Goal: Information Seeking & Learning: Find specific fact

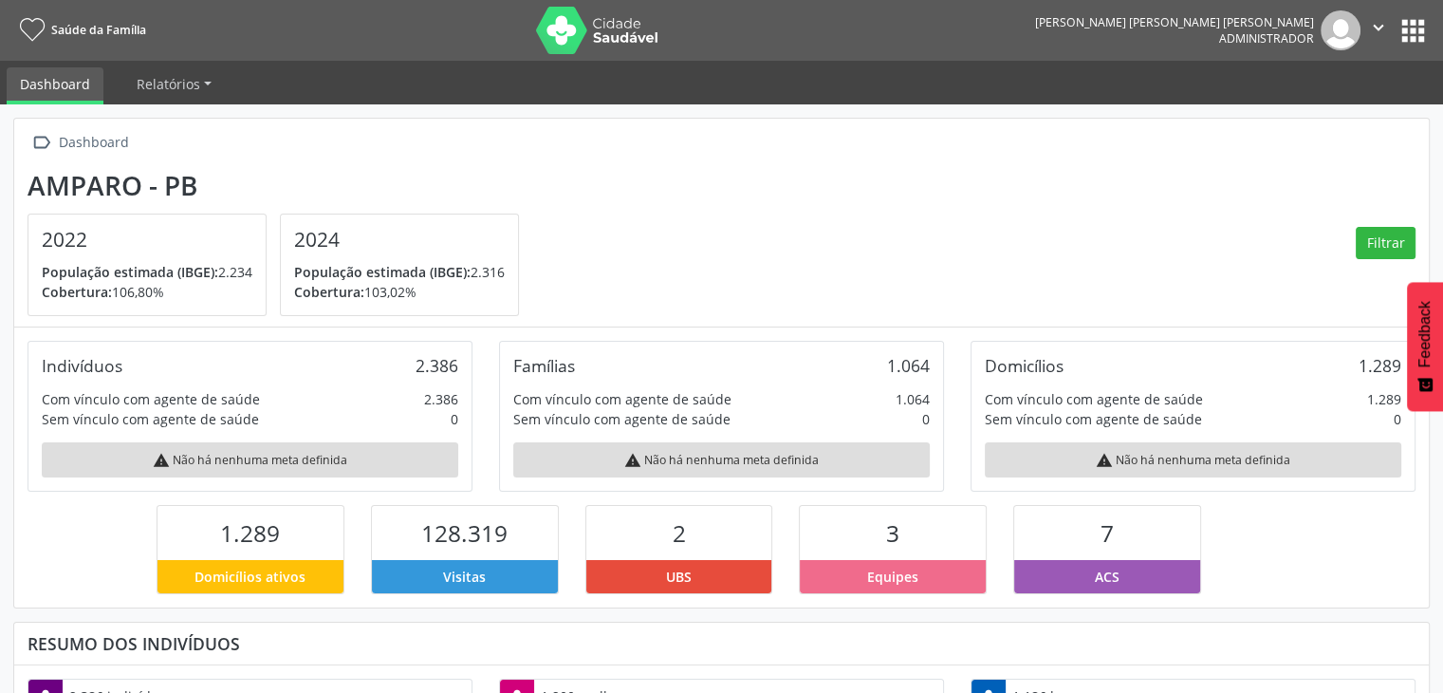
scroll to position [312, 472]
click at [1407, 43] on button "apps" at bounding box center [1413, 30] width 33 height 33
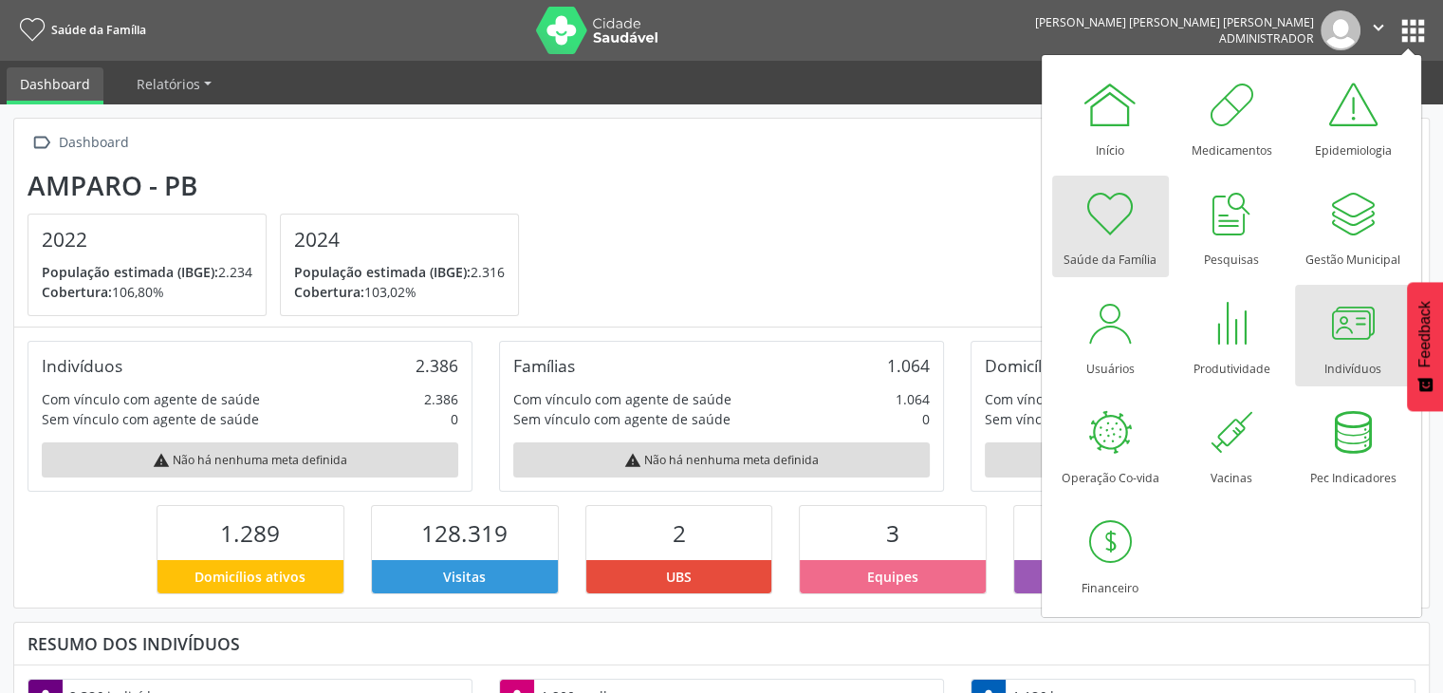
click at [1356, 298] on div at bounding box center [1353, 322] width 57 height 57
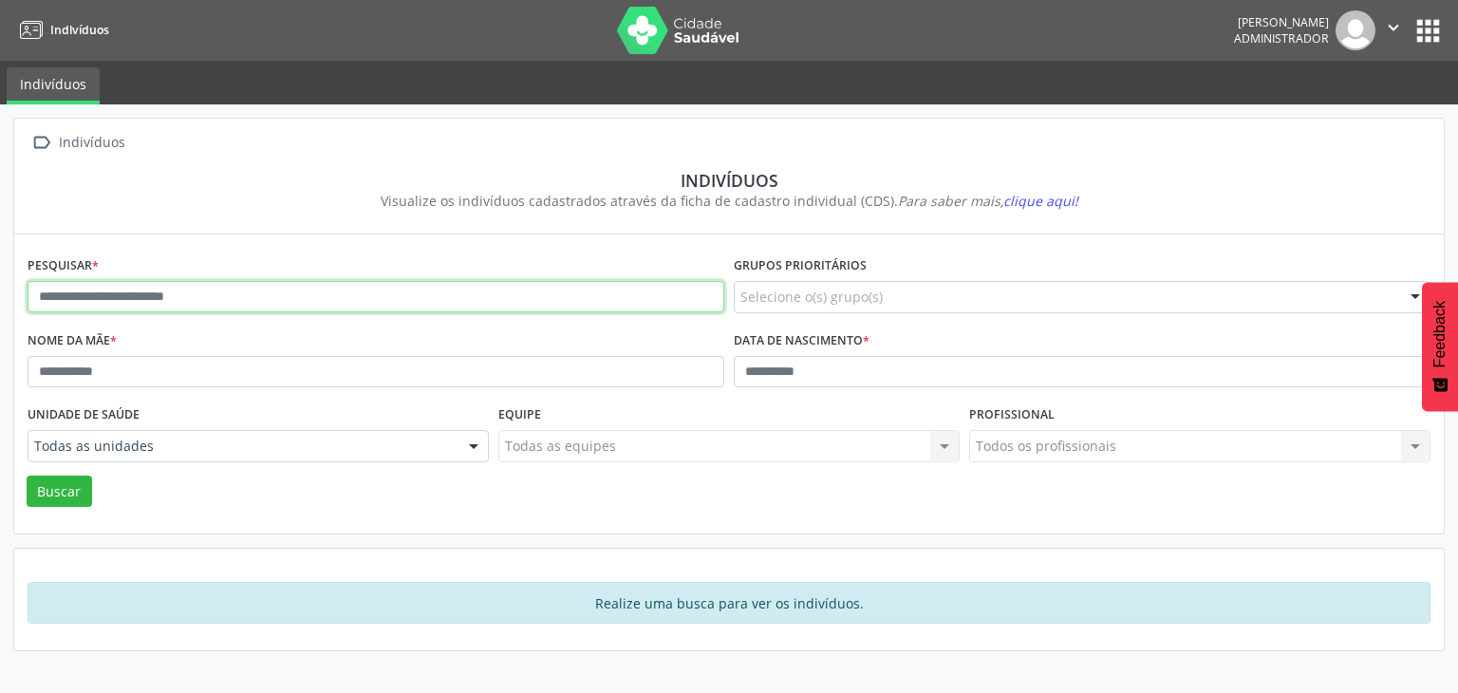
click at [359, 303] on input "text" at bounding box center [376, 297] width 697 height 32
type input "*******"
click at [27, 475] on button "Buscar" at bounding box center [59, 491] width 65 height 32
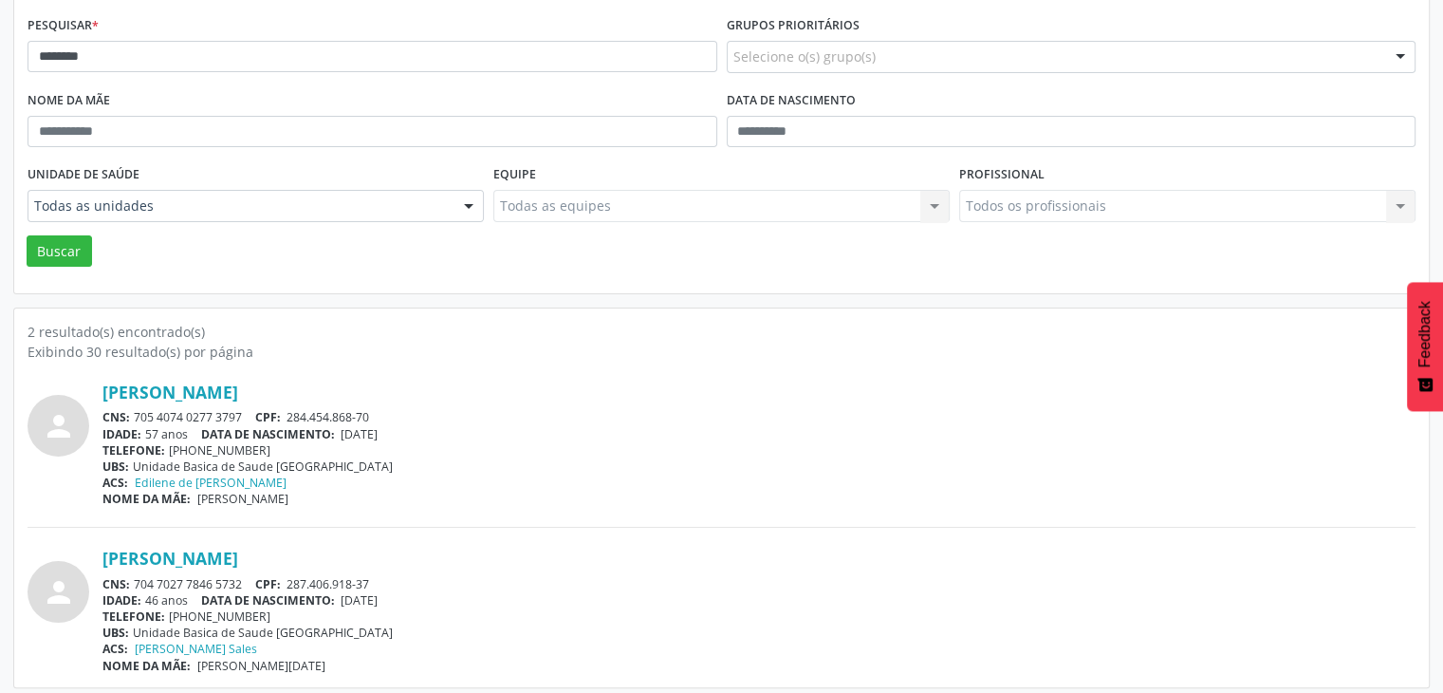
scroll to position [247, 0]
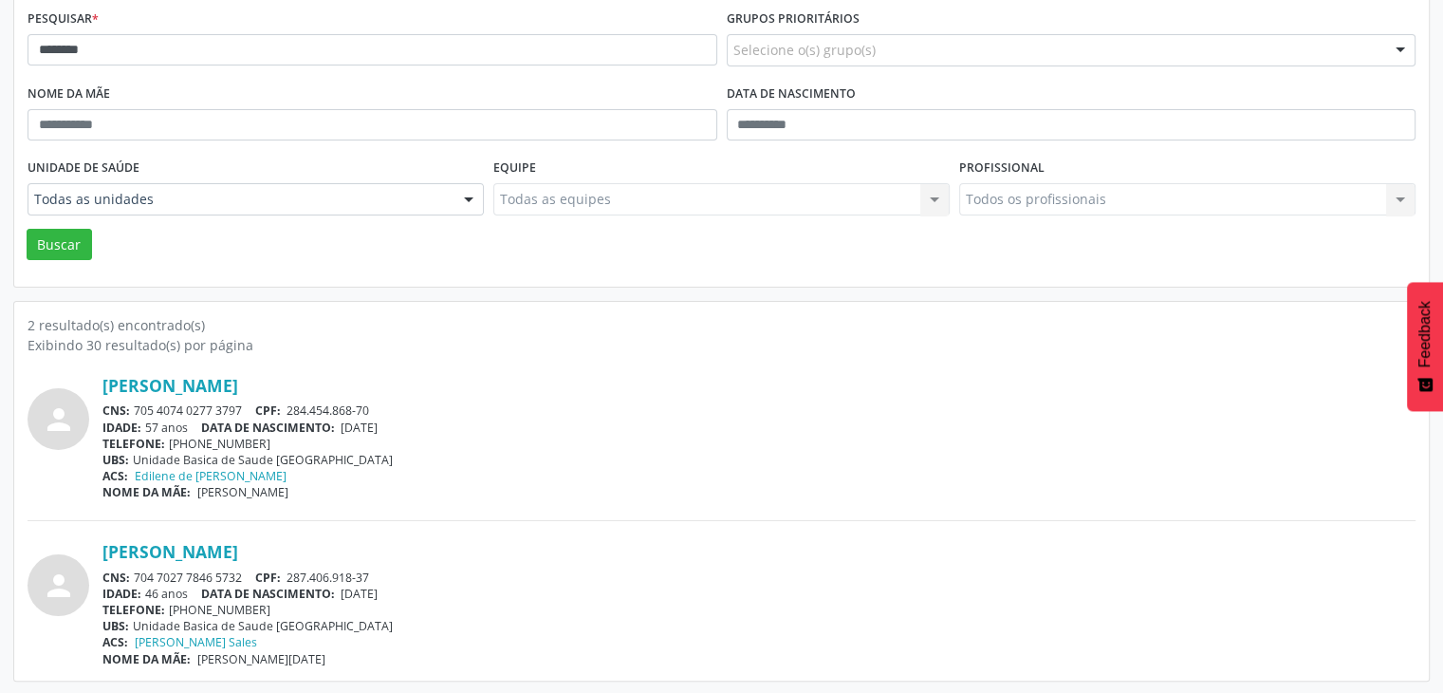
drag, startPoint x: 133, startPoint y: 570, endPoint x: 250, endPoint y: 570, distance: 116.7
click at [250, 570] on div "CNS: 704 7027 7846 5732 CPF: 287.406.918-37" at bounding box center [758, 577] width 1313 height 16
copy div "704 7027 7846 5732"
drag, startPoint x: 345, startPoint y: 592, endPoint x: 408, endPoint y: 593, distance: 62.6
click at [410, 593] on div "IDADE: 46 anos DATA DE NASCIMENTO: [DEMOGRAPHIC_DATA]" at bounding box center [758, 594] width 1313 height 16
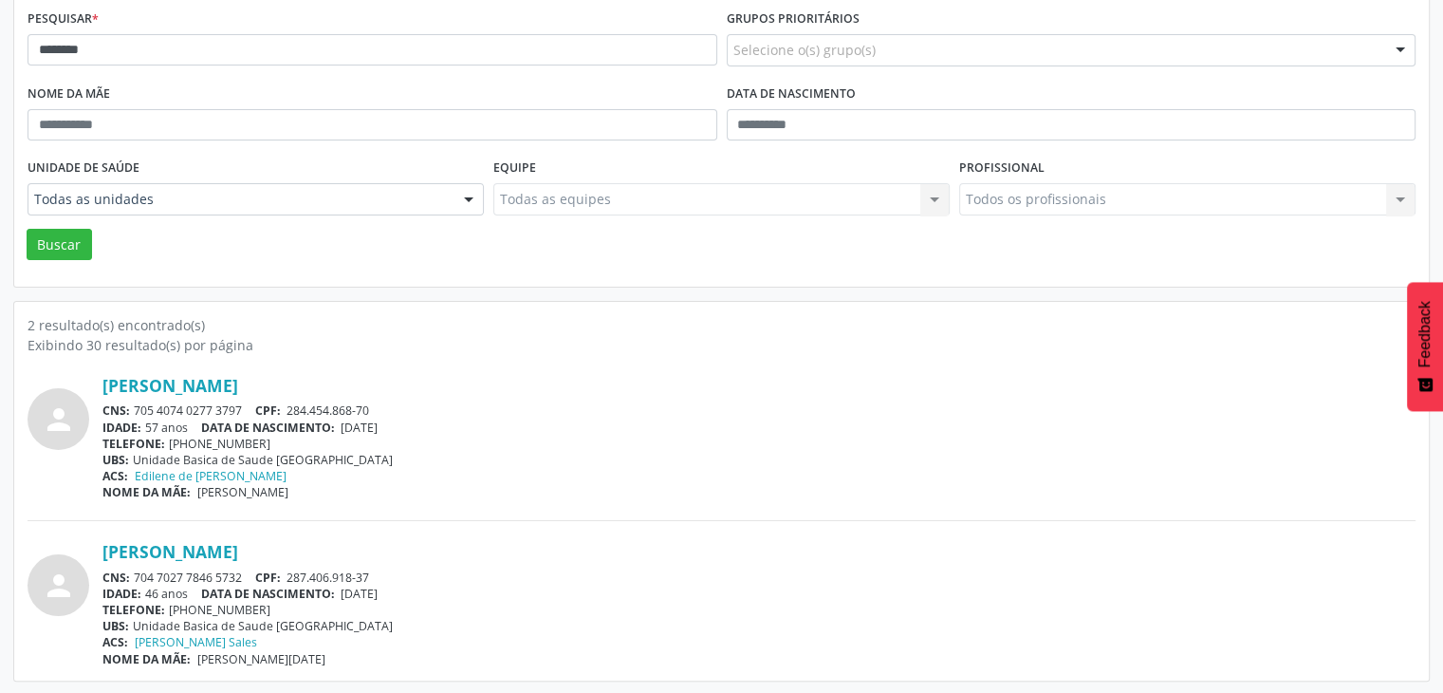
copy span "[DATE]"
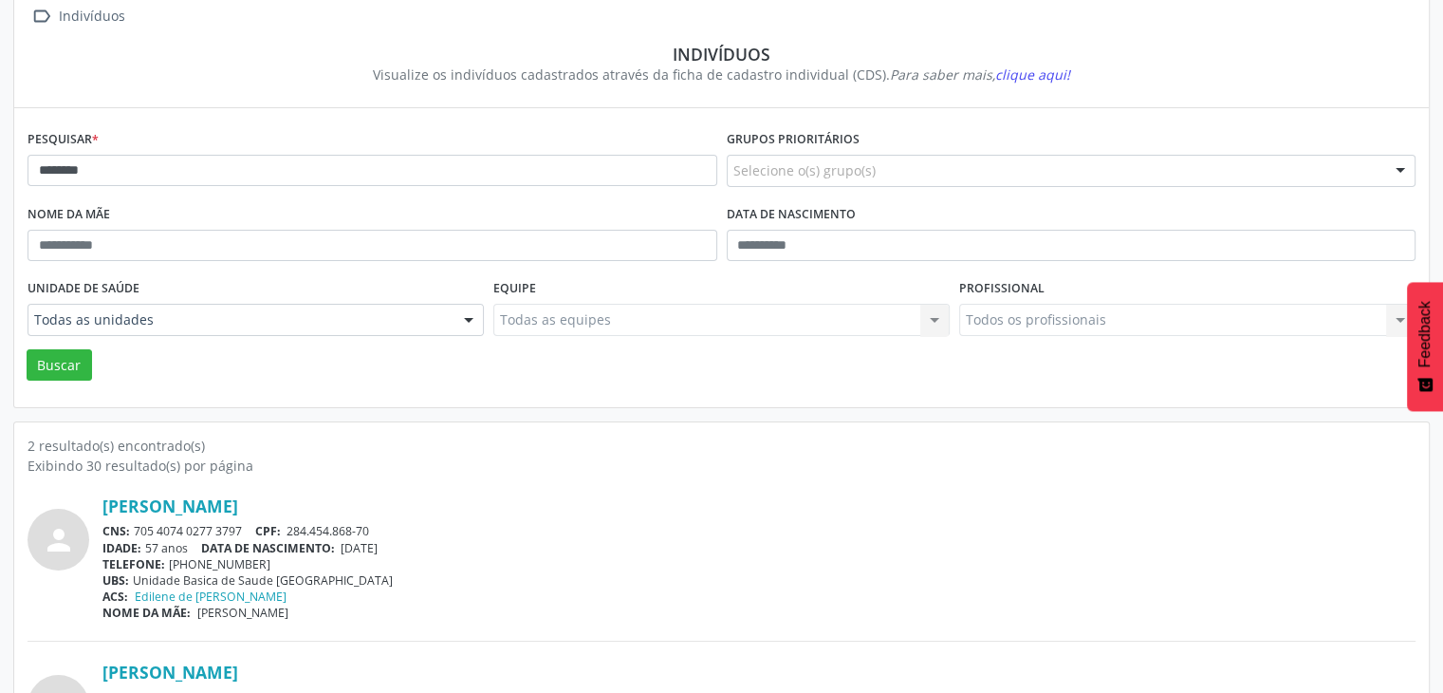
scroll to position [0, 0]
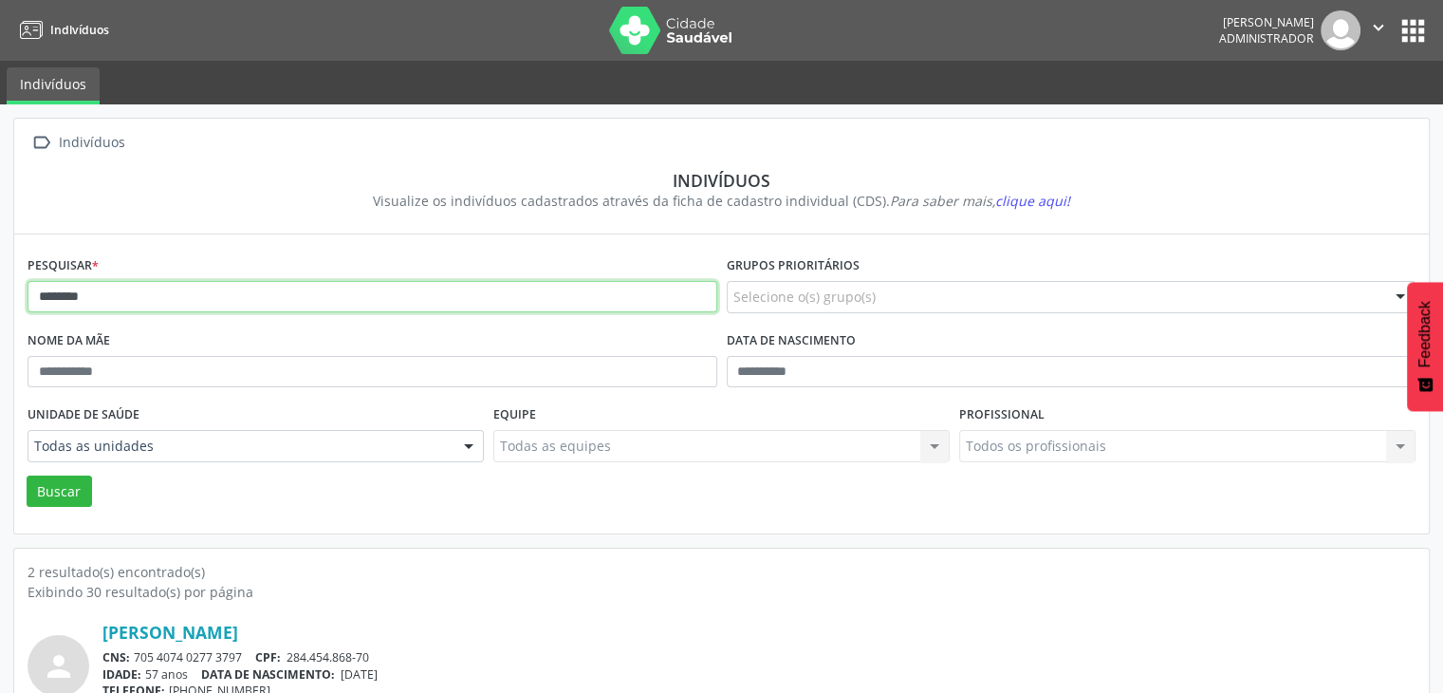
click at [323, 287] on input "*******" at bounding box center [373, 297] width 690 height 32
type input "******"
click at [27, 475] on button "Buscar" at bounding box center [59, 491] width 65 height 32
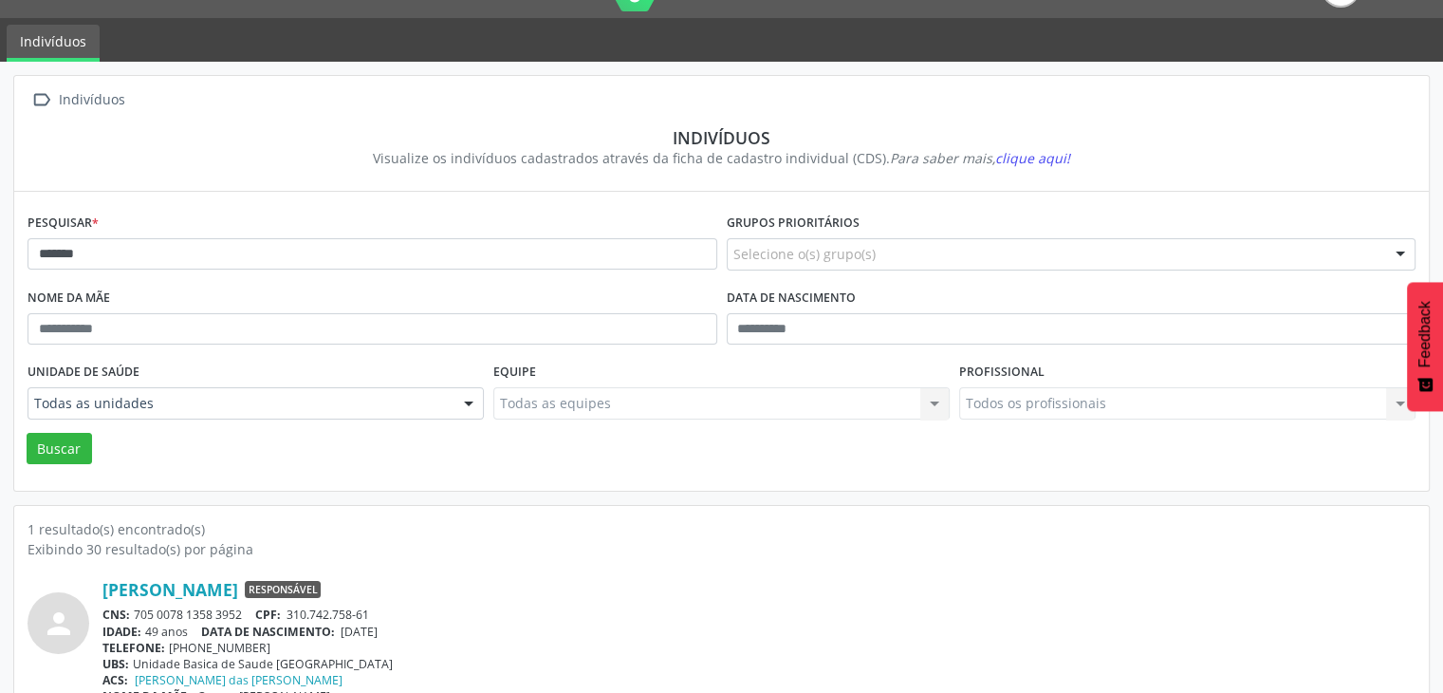
scroll to position [80, 0]
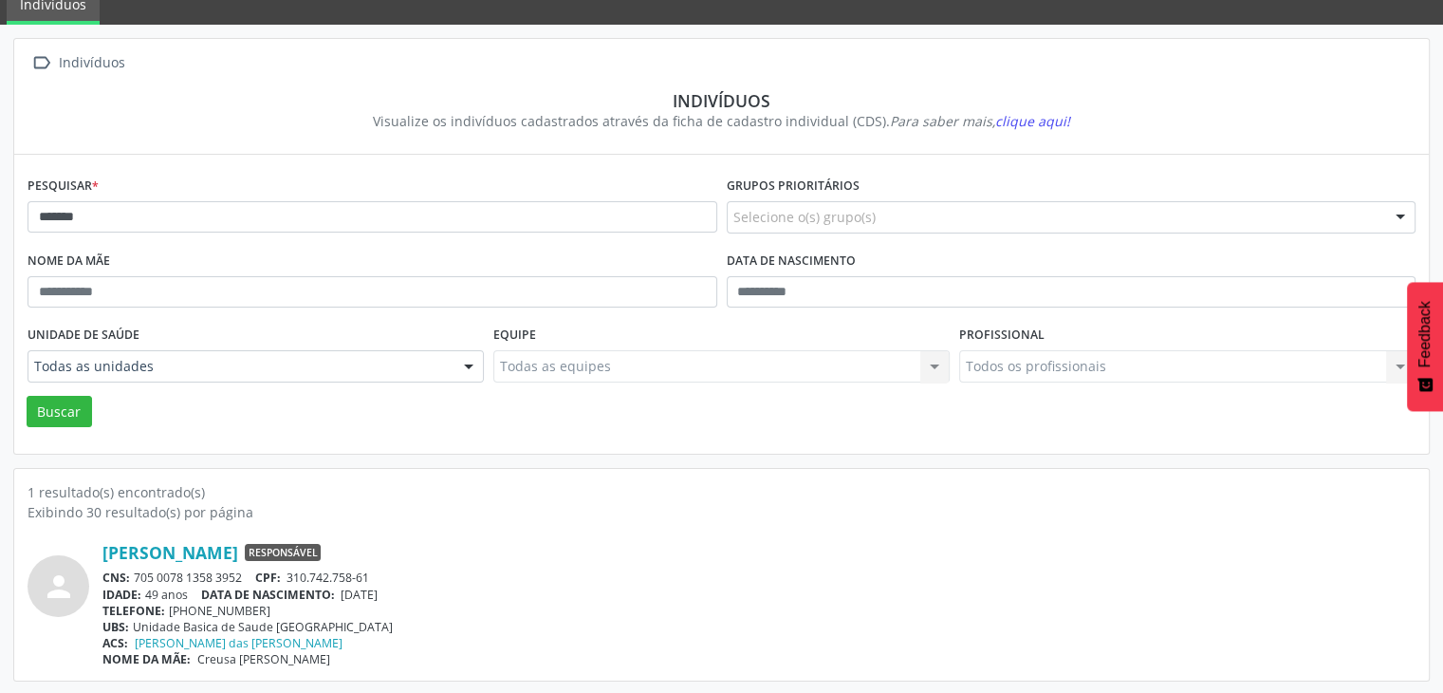
drag, startPoint x: 138, startPoint y: 575, endPoint x: 243, endPoint y: 575, distance: 105.3
click at [243, 575] on div "CNS: 705 0078 1358 3952 CPF: 310.742.758-61" at bounding box center [758, 577] width 1313 height 16
copy div "705 0078 1358 3952"
drag, startPoint x: 344, startPoint y: 593, endPoint x: 418, endPoint y: 594, distance: 74.0
click at [418, 594] on div "IDADE: 49 anos DATA DE NASCIMENTO: [DEMOGRAPHIC_DATA]" at bounding box center [758, 594] width 1313 height 16
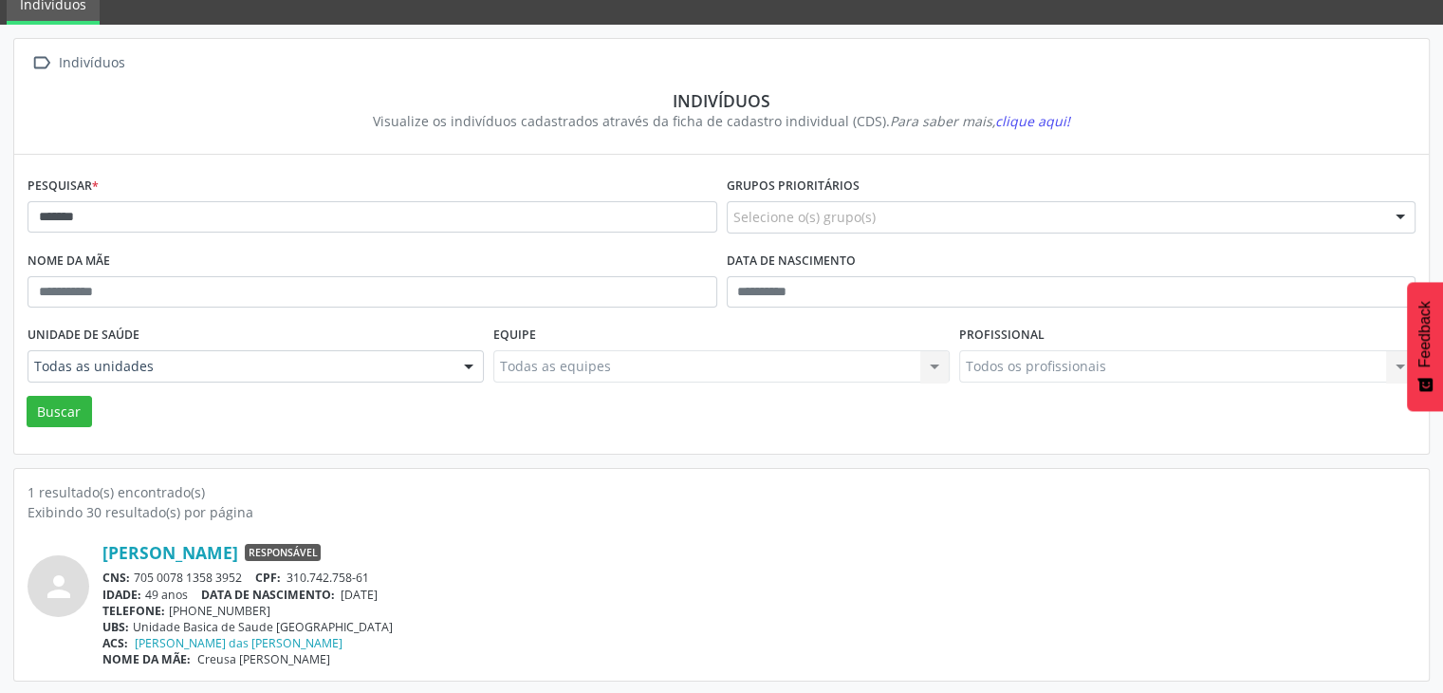
copy span "[DATE]"
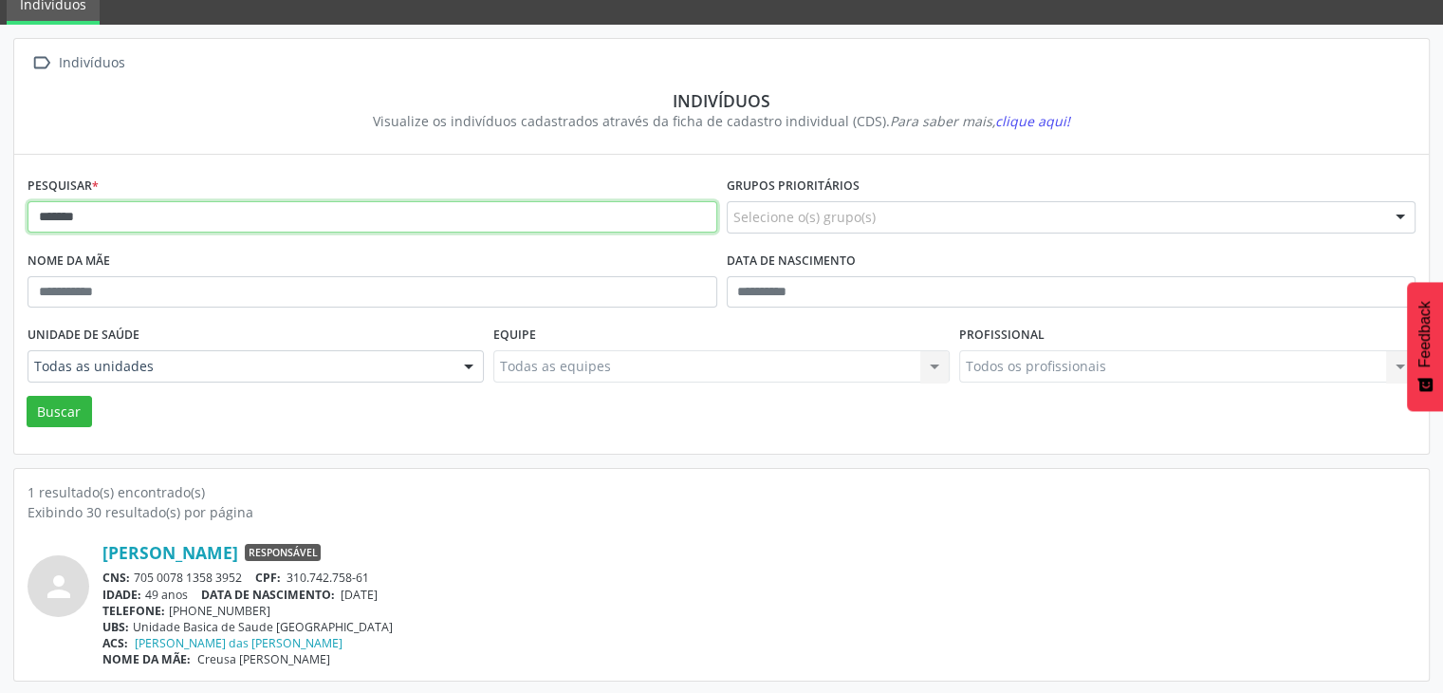
click at [405, 208] on input "******" at bounding box center [373, 217] width 690 height 32
type input "*****"
click at [27, 396] on button "Buscar" at bounding box center [59, 412] width 65 height 32
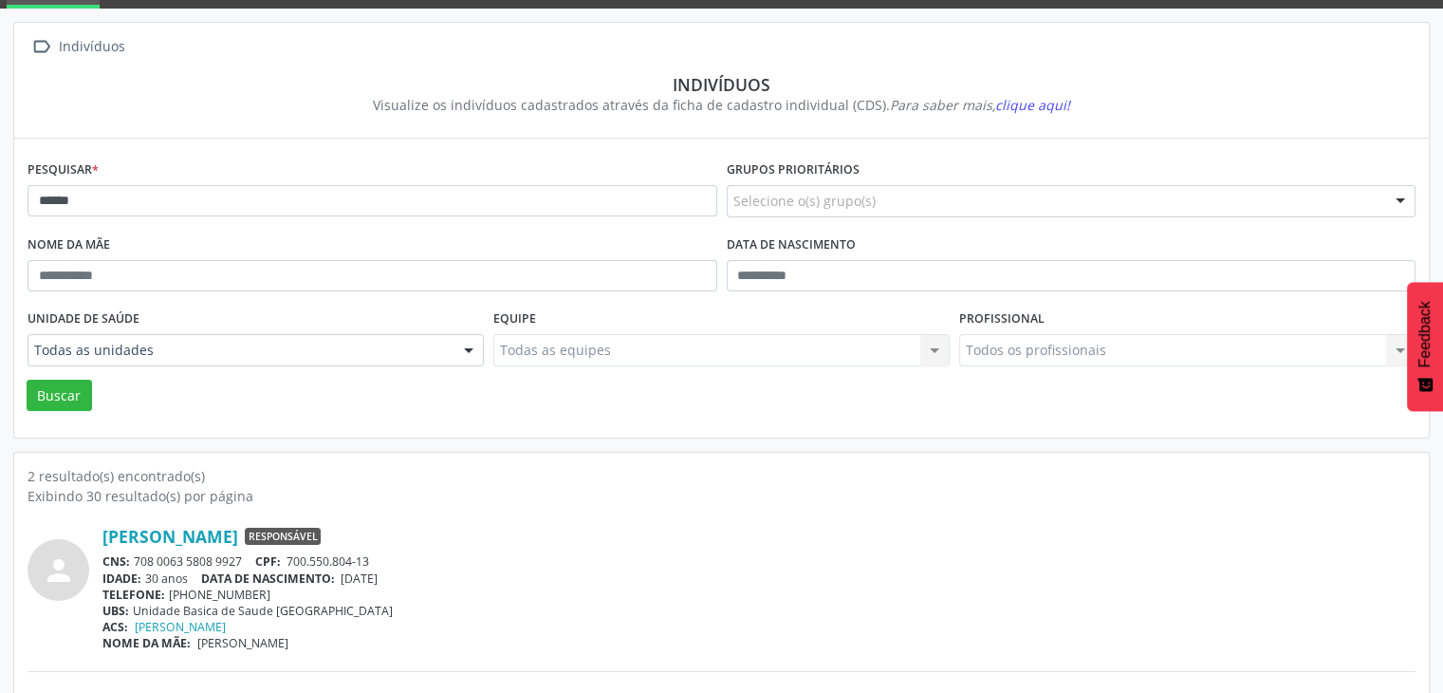
scroll to position [247, 0]
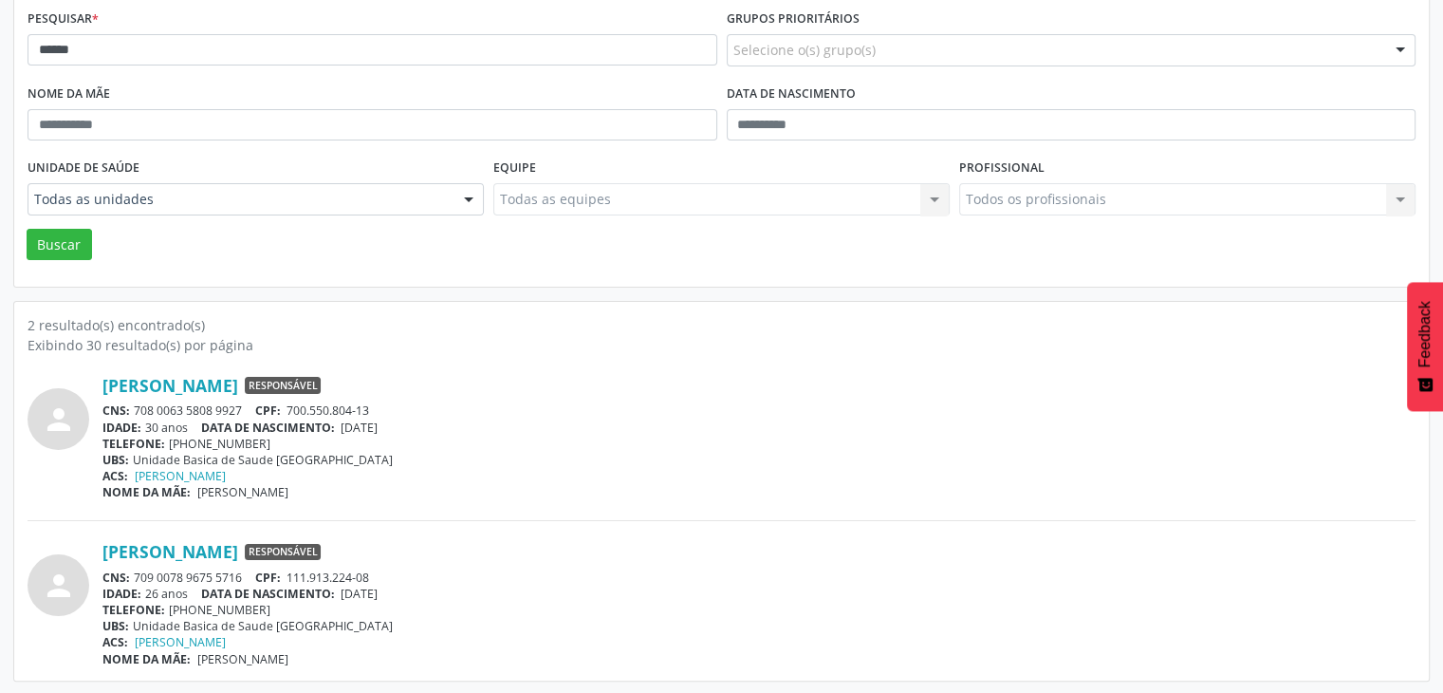
drag, startPoint x: 136, startPoint y: 411, endPoint x: 239, endPoint y: 407, distance: 103.5
click at [239, 407] on div "CNS: 708 0063 5808 9927 CPF: 700.550.804-13" at bounding box center [758, 410] width 1313 height 16
drag, startPoint x: 239, startPoint y: 407, endPoint x: 162, endPoint y: 397, distance: 77.6
click at [163, 397] on div "[PERSON_NAME] Responsável CNS: 708 0063 5808 9927 CPF: 700.550.804-13 IDADE: 30…" at bounding box center [758, 437] width 1313 height 125
click at [129, 407] on span "CNS:" at bounding box center [116, 410] width 28 height 16
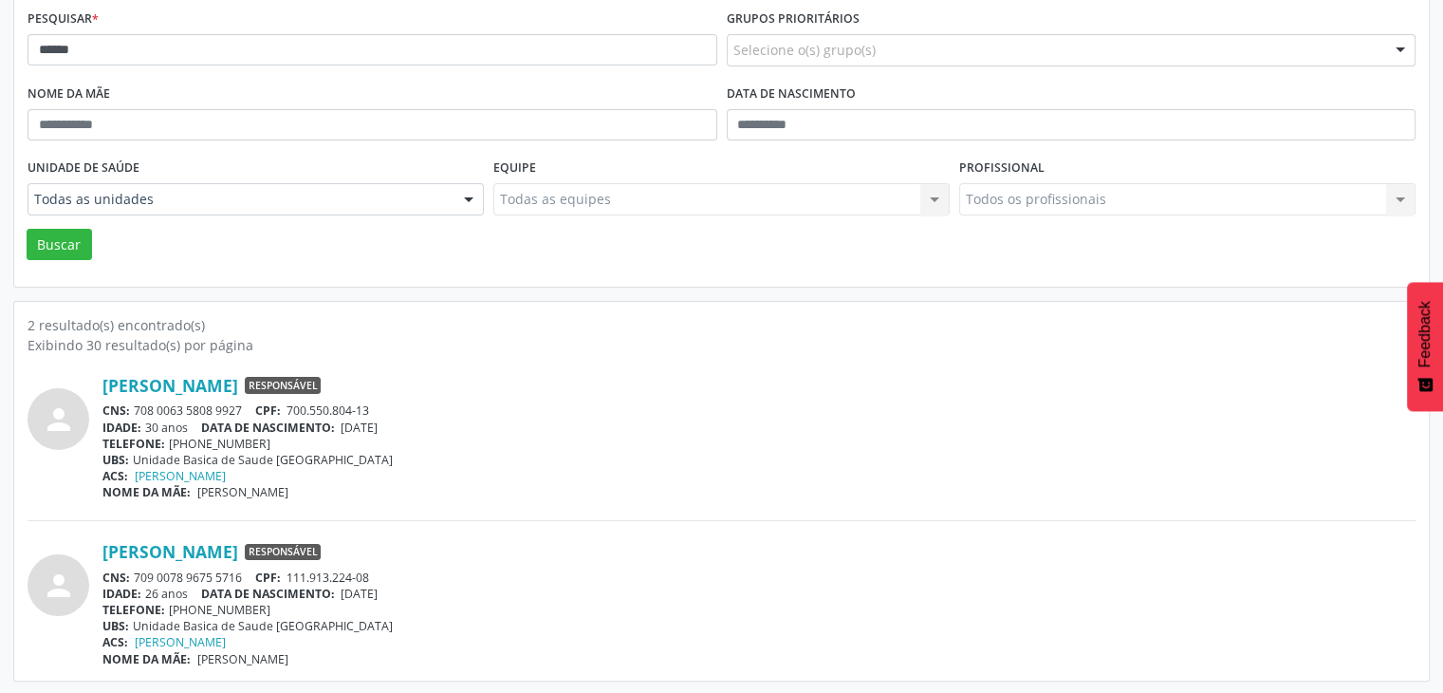
drag, startPoint x: 133, startPoint y: 407, endPoint x: 247, endPoint y: 411, distance: 113.9
click at [247, 411] on div "CNS: 708 0063 5808 9927 CPF: 700.550.804-13" at bounding box center [758, 410] width 1313 height 16
copy div "708 0063 5808 9927"
drag, startPoint x: 345, startPoint y: 426, endPoint x: 410, endPoint y: 426, distance: 64.5
click at [411, 426] on div "IDADE: 30 anos DATA DE NASCIMENTO: [DEMOGRAPHIC_DATA]" at bounding box center [758, 427] width 1313 height 16
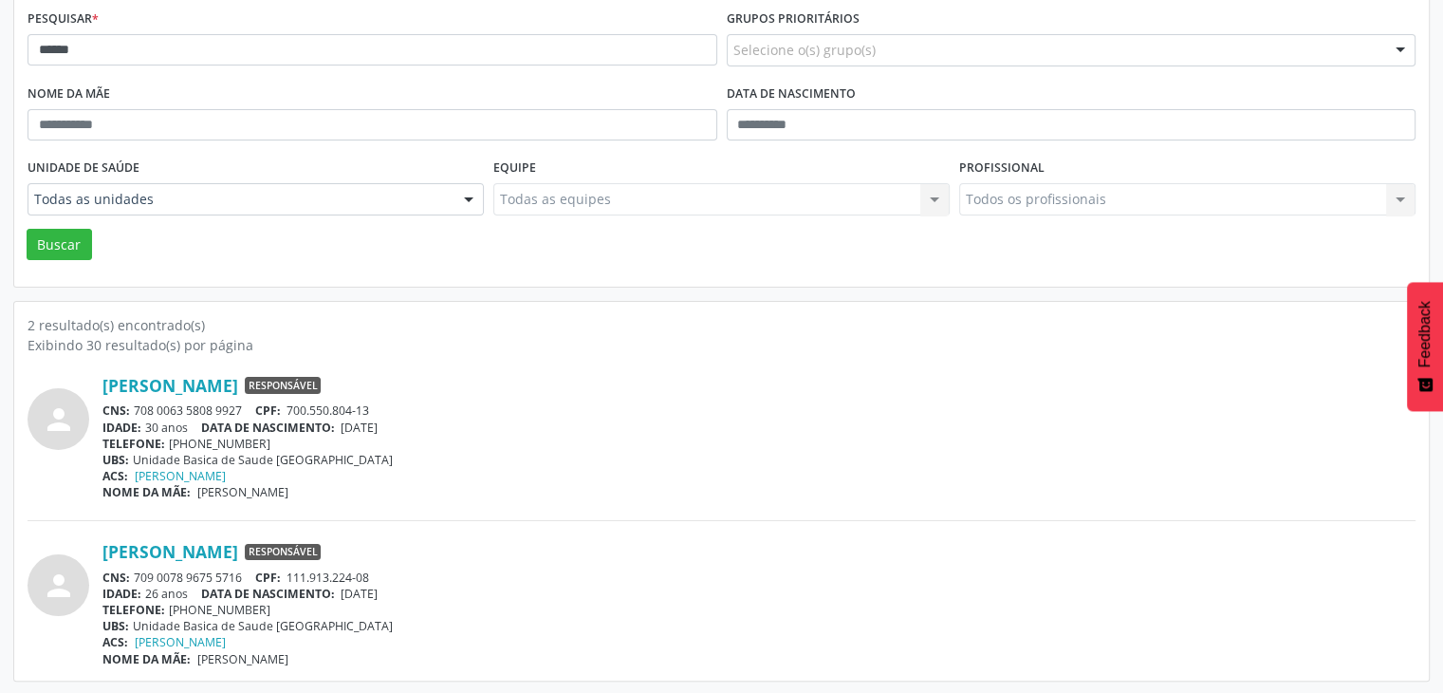
copy span "[DATE]"
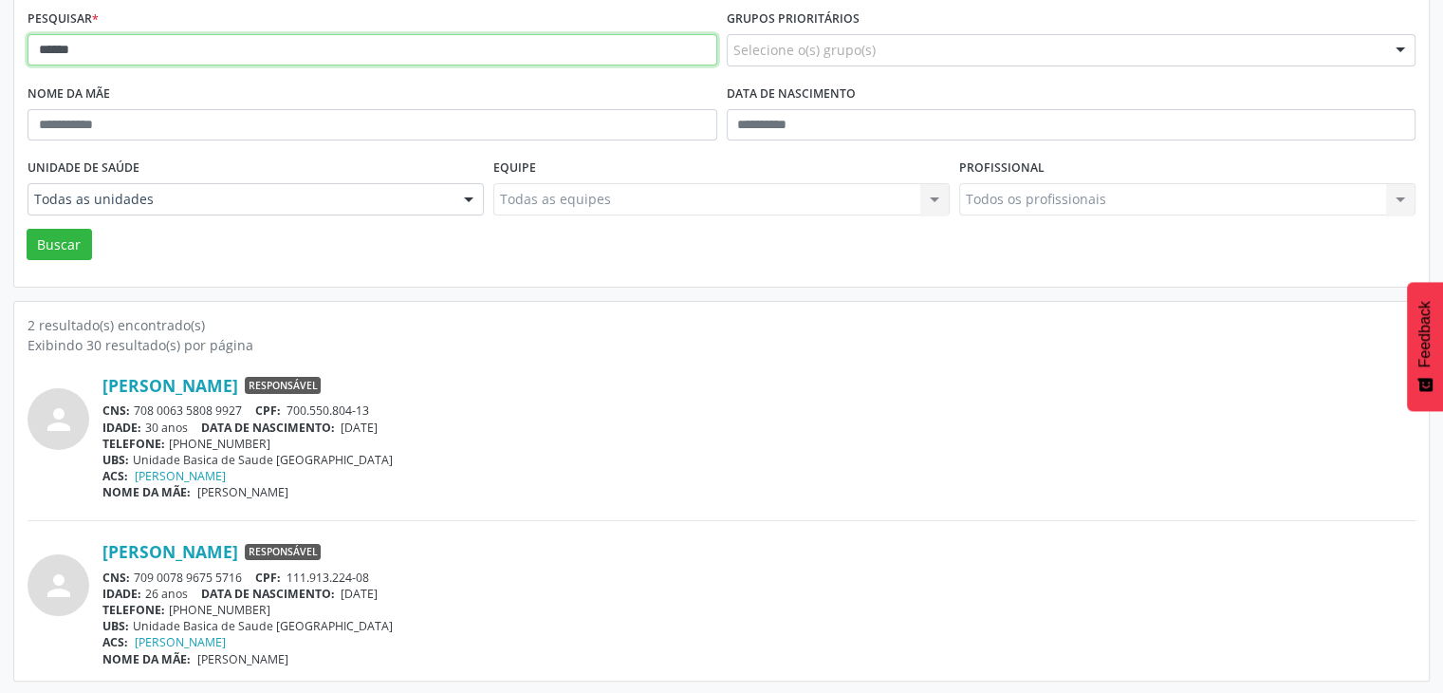
click at [277, 56] on input "*****" at bounding box center [373, 50] width 690 height 32
type input "*********"
click at [27, 229] on button "Buscar" at bounding box center [59, 245] width 65 height 32
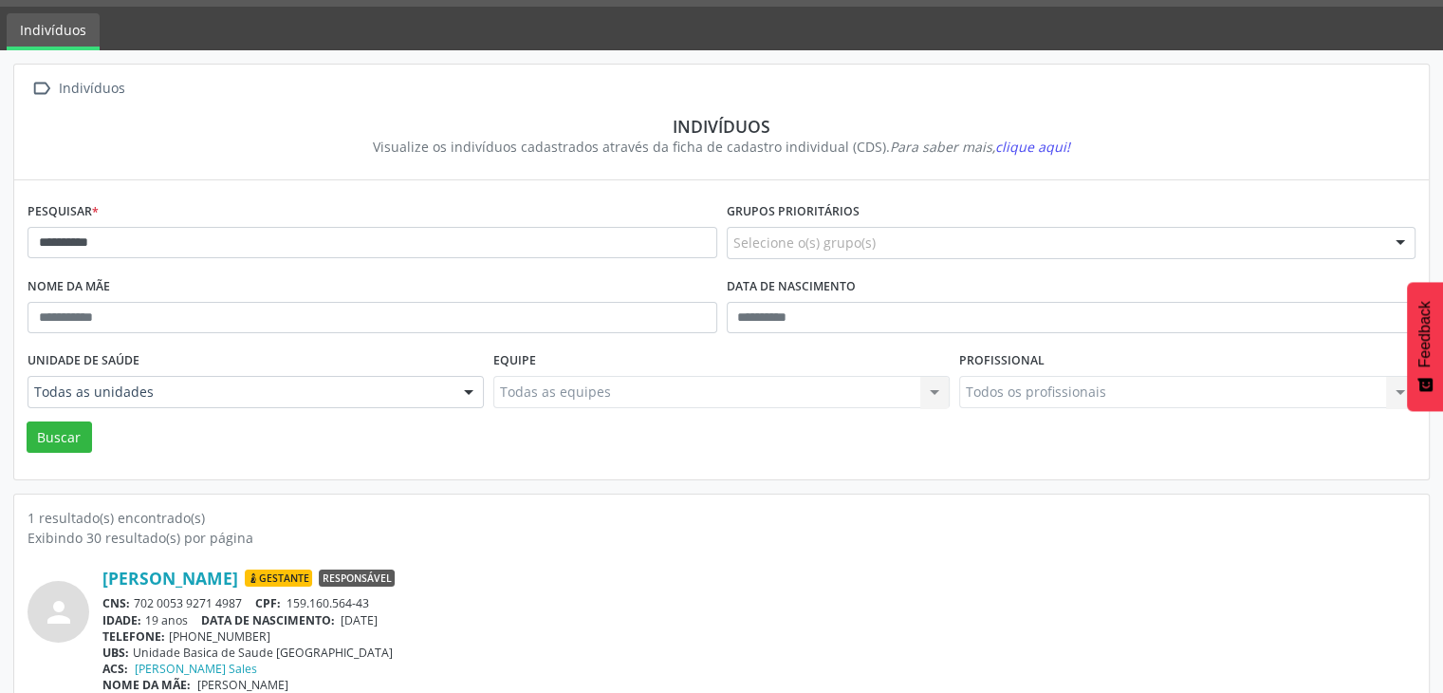
scroll to position [80, 0]
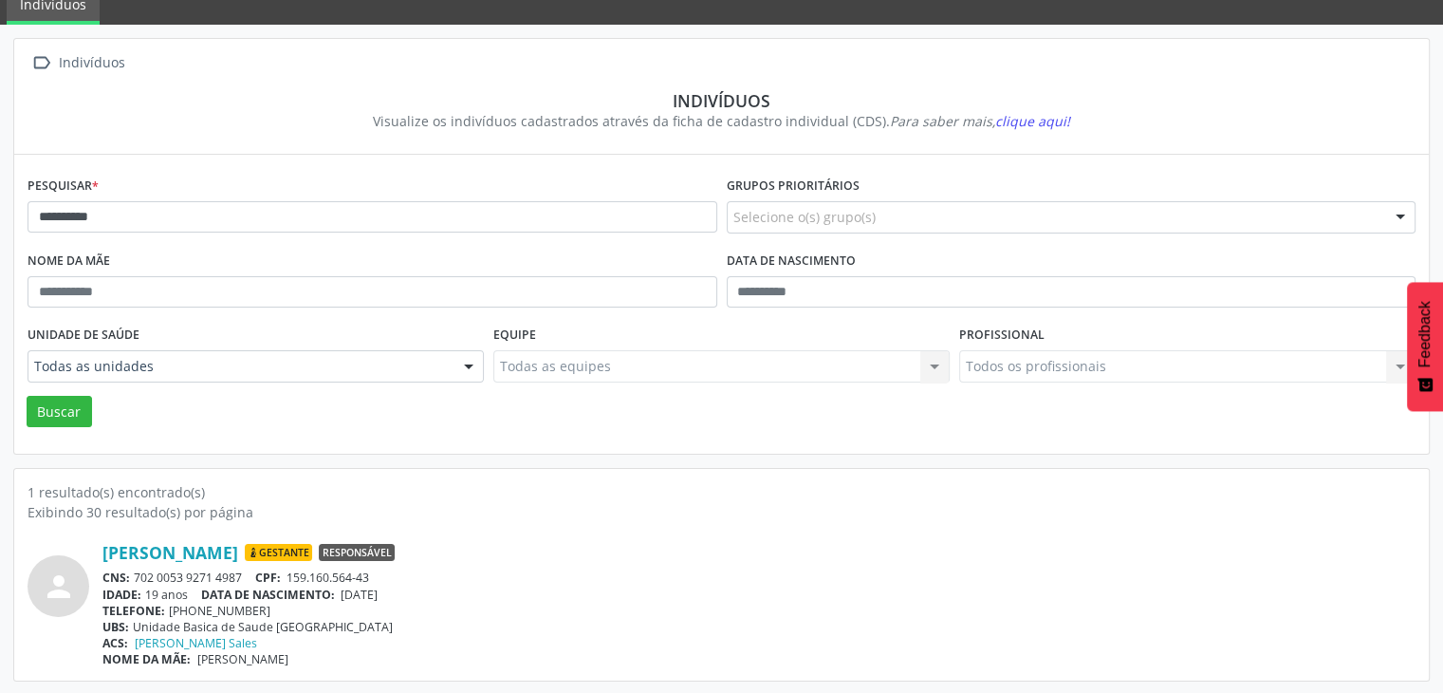
drag, startPoint x: 137, startPoint y: 572, endPoint x: 247, endPoint y: 572, distance: 110.1
click at [247, 572] on div "CNS: 702 0053 9271 4987 CPF: 159.160.564-43" at bounding box center [758, 577] width 1313 height 16
copy div "702 0053 9271 4987"
drag, startPoint x: 345, startPoint y: 589, endPoint x: 412, endPoint y: 581, distance: 67.0
click at [412, 581] on div "[PERSON_NAME] [GEOGRAPHIC_DATA] Responsável CNS: 702 0053 9271 4987 CPF: 159.16…" at bounding box center [758, 604] width 1313 height 125
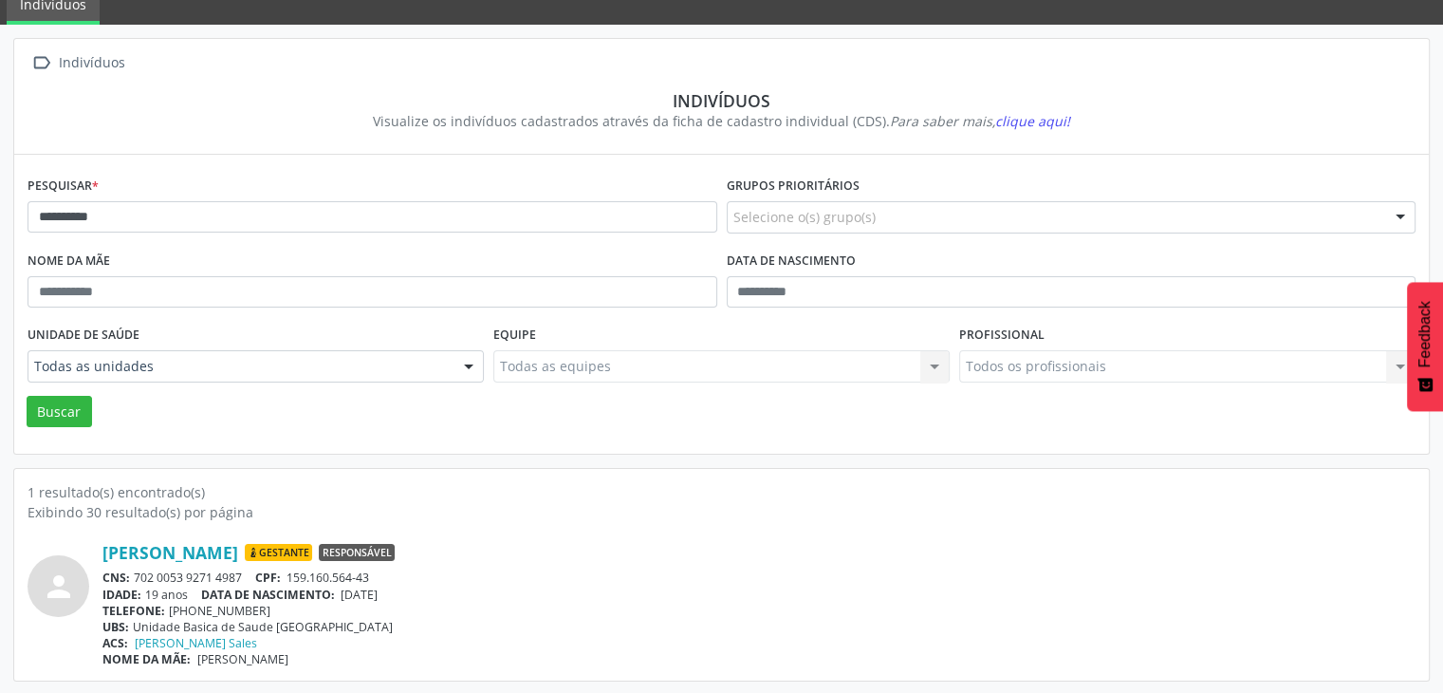
click at [378, 595] on span "[DATE]" at bounding box center [359, 594] width 37 height 16
drag, startPoint x: 345, startPoint y: 597, endPoint x: 422, endPoint y: 594, distance: 76.9
click at [422, 594] on div "IDADE: 19 anos DATA DE NASCIMENTO: [DEMOGRAPHIC_DATA]" at bounding box center [758, 594] width 1313 height 16
copy span "[DATE]"
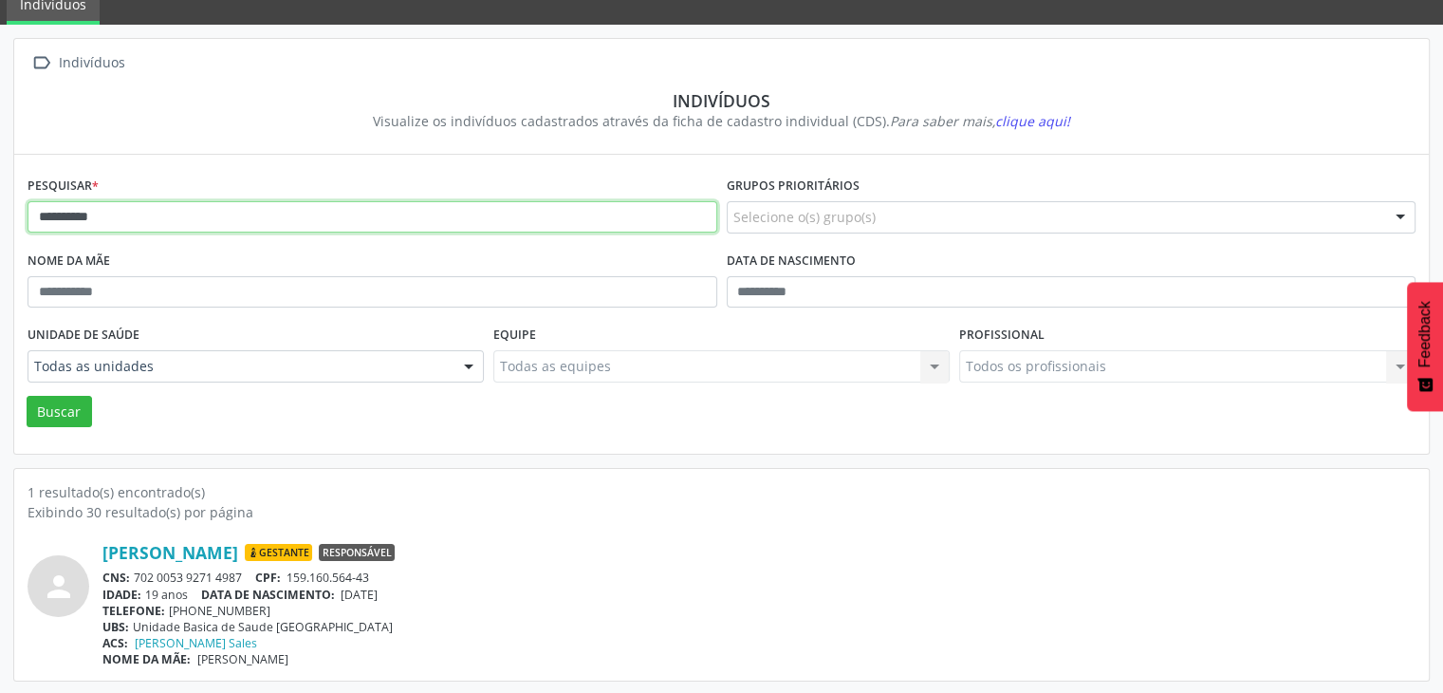
click at [292, 210] on input "*********" at bounding box center [373, 217] width 690 height 32
type input "**********"
click at [27, 396] on button "Buscar" at bounding box center [59, 412] width 65 height 32
